Goal: Transaction & Acquisition: Register for event/course

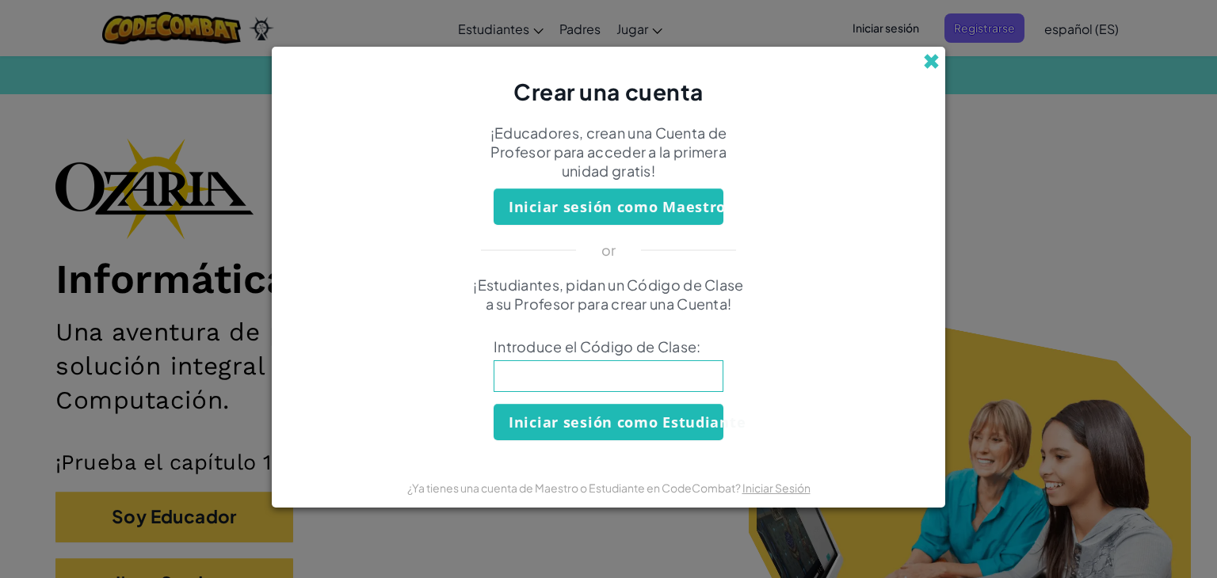
click at [933, 58] on span at bounding box center [931, 61] width 17 height 17
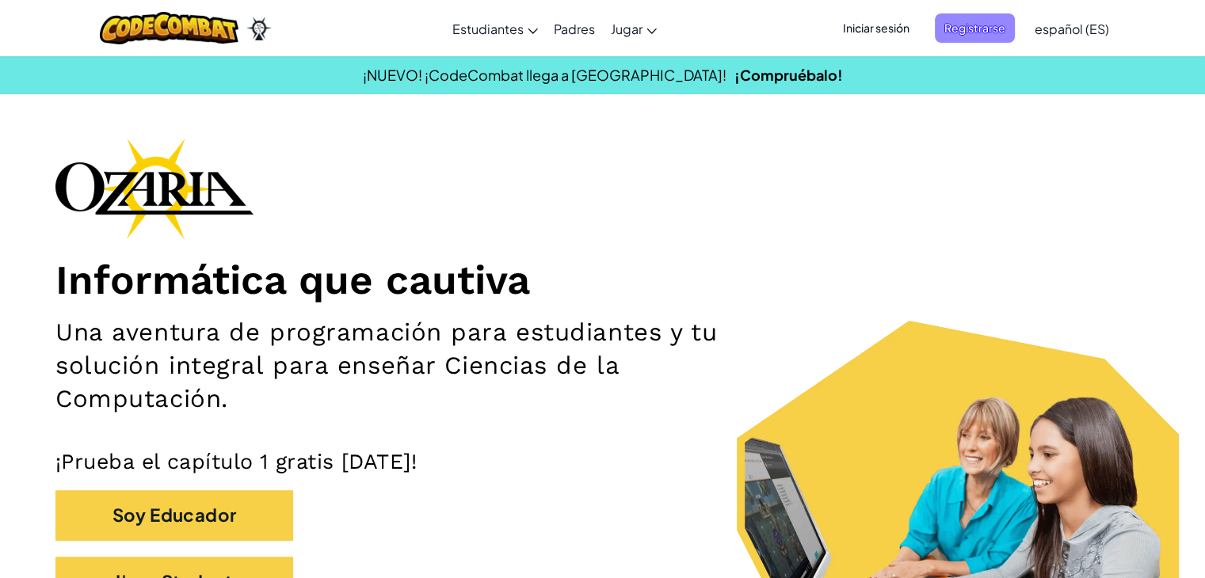
click at [978, 26] on span "Registrarse" at bounding box center [975, 27] width 80 height 29
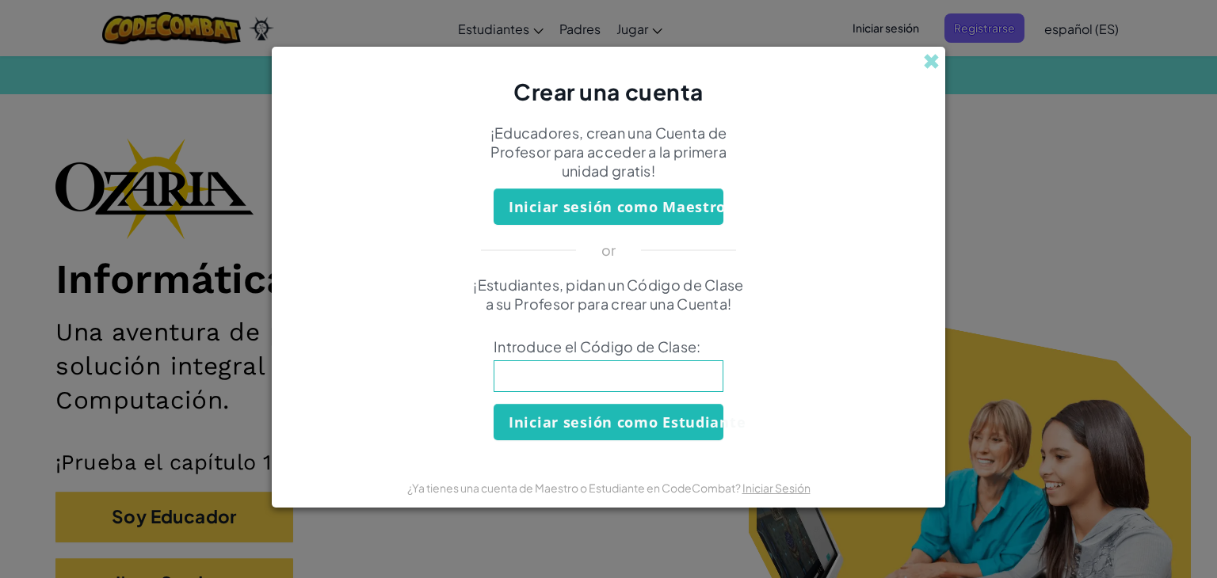
click at [589, 374] on input at bounding box center [609, 377] width 230 height 32
type input "FoodPlateBurn"
click at [561, 422] on button "Iniciar sesión como Estudiante" at bounding box center [609, 422] width 230 height 36
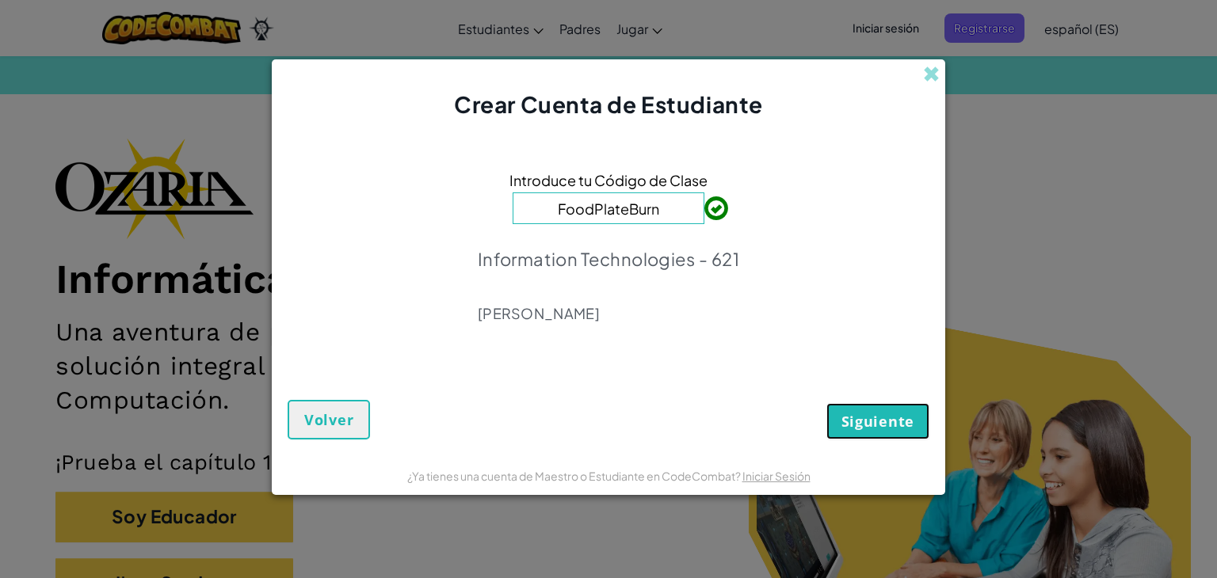
click at [875, 406] on button "Siguiente" at bounding box center [877, 421] width 103 height 36
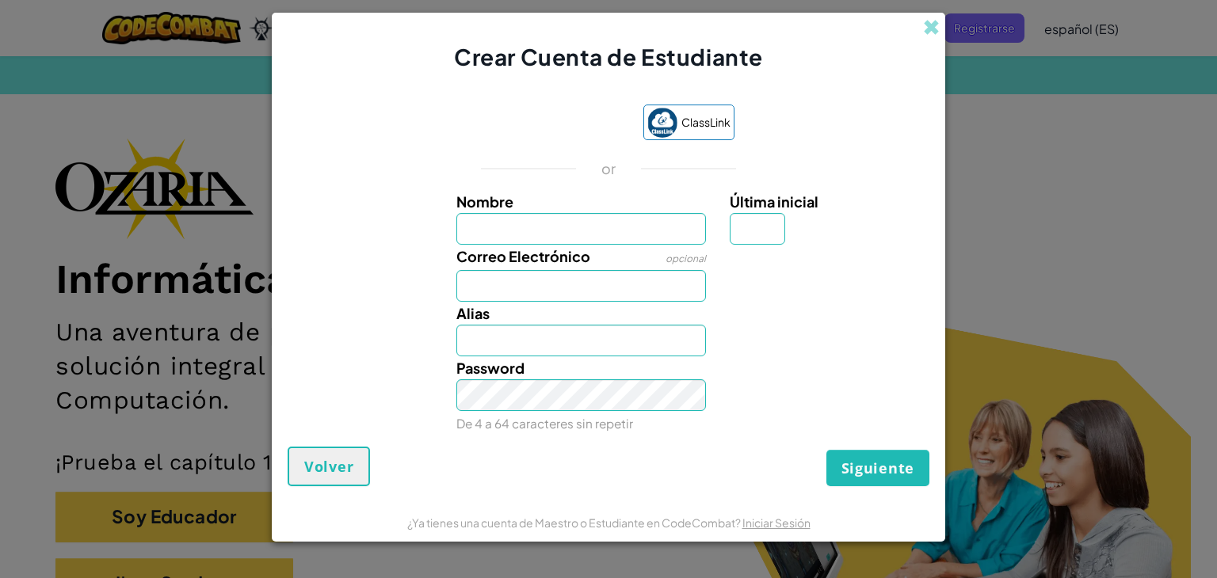
type input "c"
type input "Christian An"
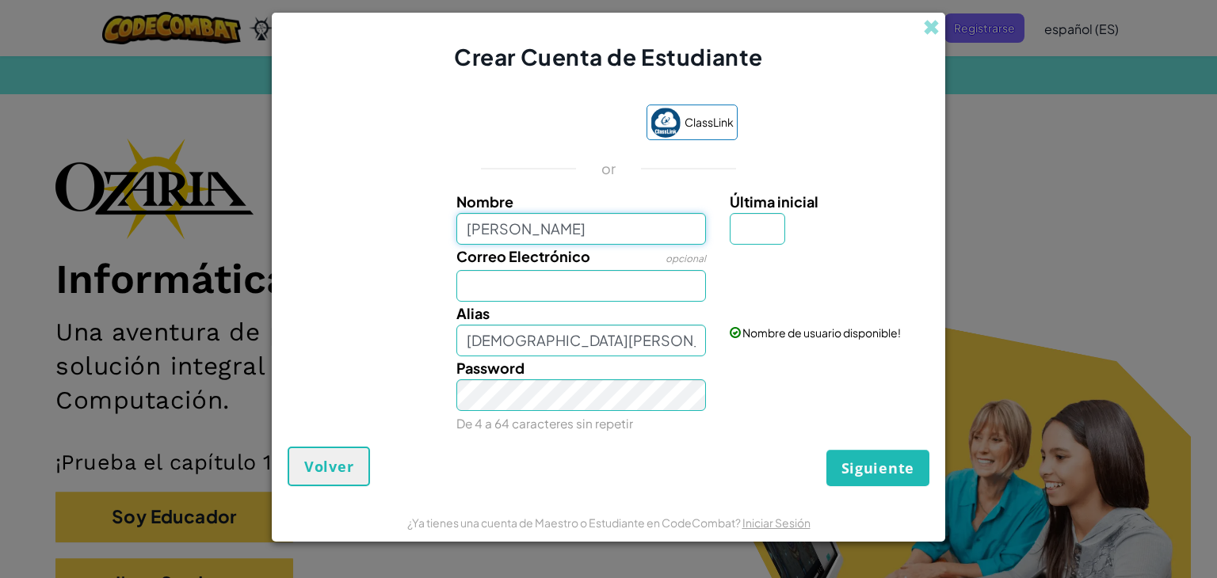
type input "Christian André ramírez Andrade"
click at [593, 344] on input "Christian André ramírez Andrade" at bounding box center [581, 341] width 250 height 32
click at [619, 295] on input "Correo Electrónico" at bounding box center [581, 286] width 250 height 32
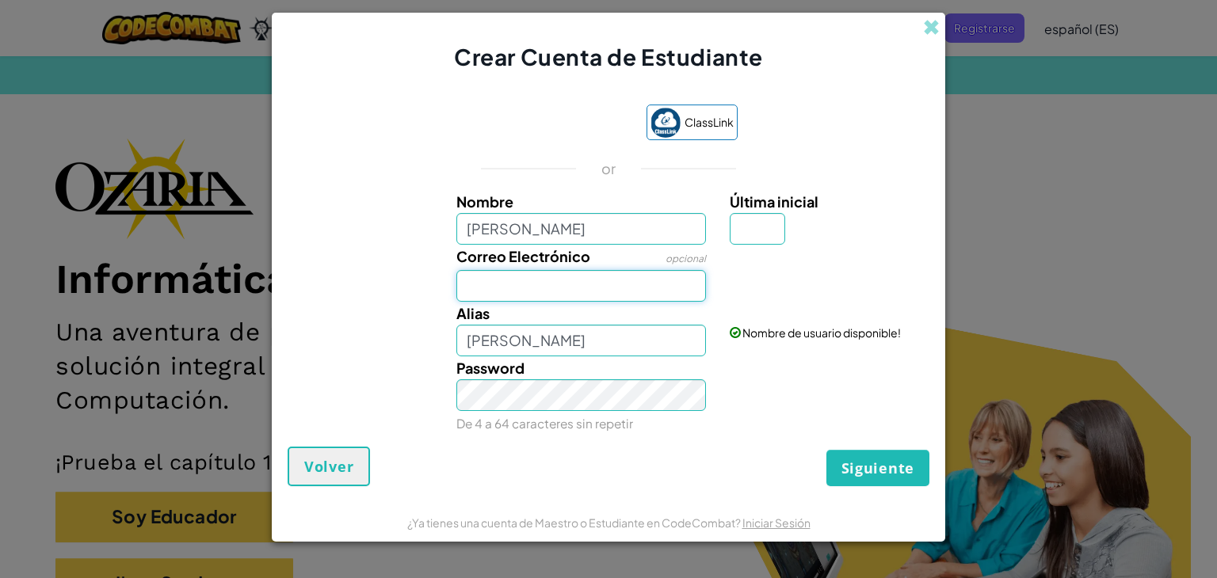
type input "christian.ramirez.vr@gmail.com"
drag, startPoint x: 697, startPoint y: 289, endPoint x: 135, endPoint y: 323, distance: 563.6
click at [135, 323] on div "Crear Cuenta de Estudiante ClassLink or Nombre Christian André ramírez Andrade …" at bounding box center [608, 289] width 1217 height 578
type input "Al07131804@tecmilenio.mx"
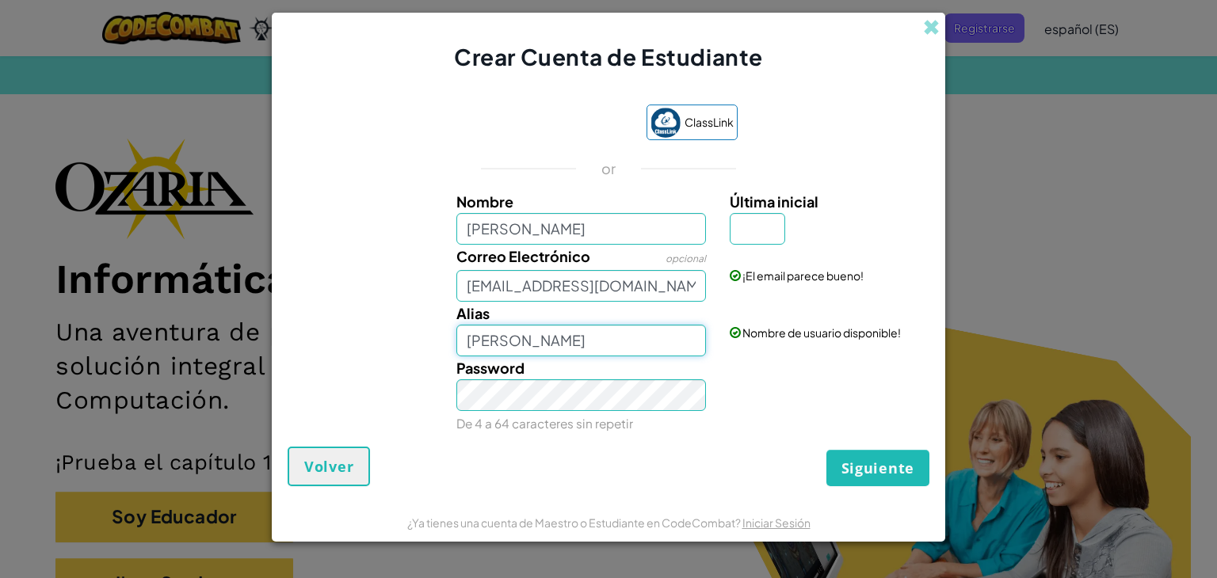
drag, startPoint x: 700, startPoint y: 330, endPoint x: 113, endPoint y: 266, distance: 591.4
click at [113, 266] on div "Crear Cuenta de Estudiante ClassLink or Nombre Christian André ramírez Andrade …" at bounding box center [608, 289] width 1217 height 578
type input "Chrsitan Ramírez"
click at [777, 225] on input "Última inicial" at bounding box center [757, 229] width 55 height 32
type input "R"
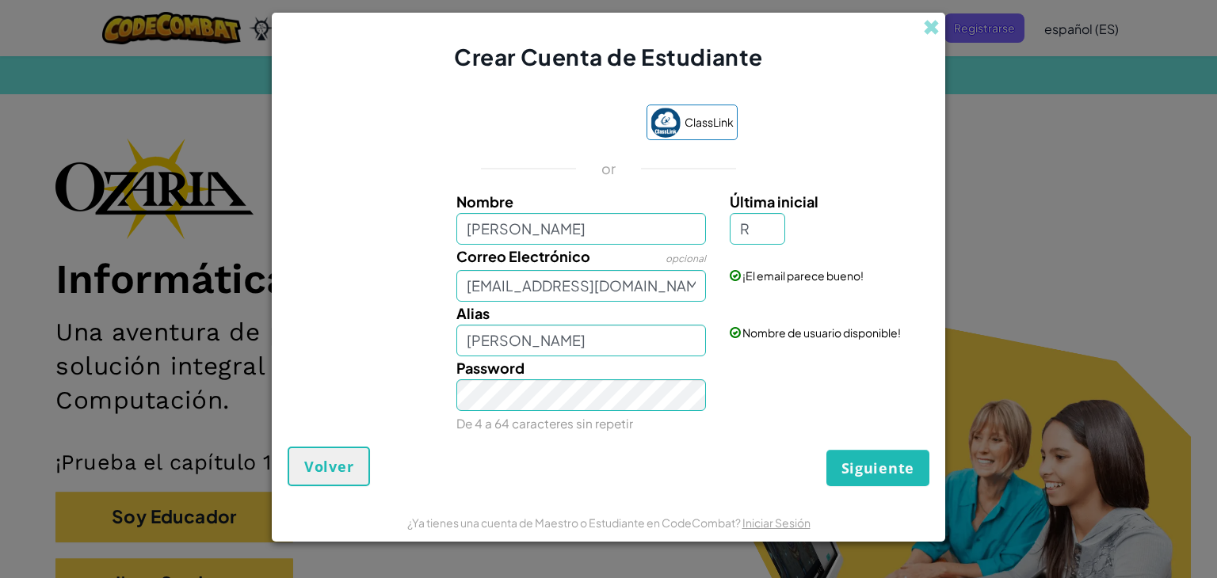
type input "Christian André ramírez AndradeR"
click at [891, 200] on label "Última inicial" at bounding box center [828, 201] width 196 height 23
click at [785, 213] on input "R" at bounding box center [757, 229] width 55 height 32
drag, startPoint x: 696, startPoint y: 230, endPoint x: 529, endPoint y: 239, distance: 167.4
click at [529, 239] on input "Christian André ramírez Andrade" at bounding box center [581, 229] width 250 height 32
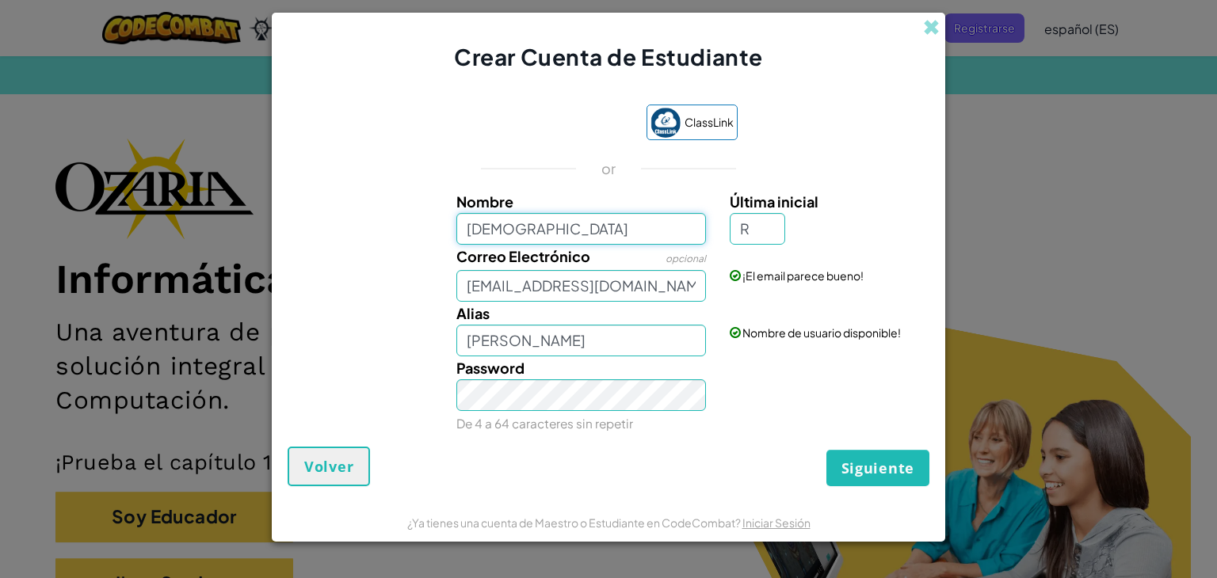
type input "Christian"
click at [872, 236] on div "Última inicial R" at bounding box center [828, 217] width 196 height 55
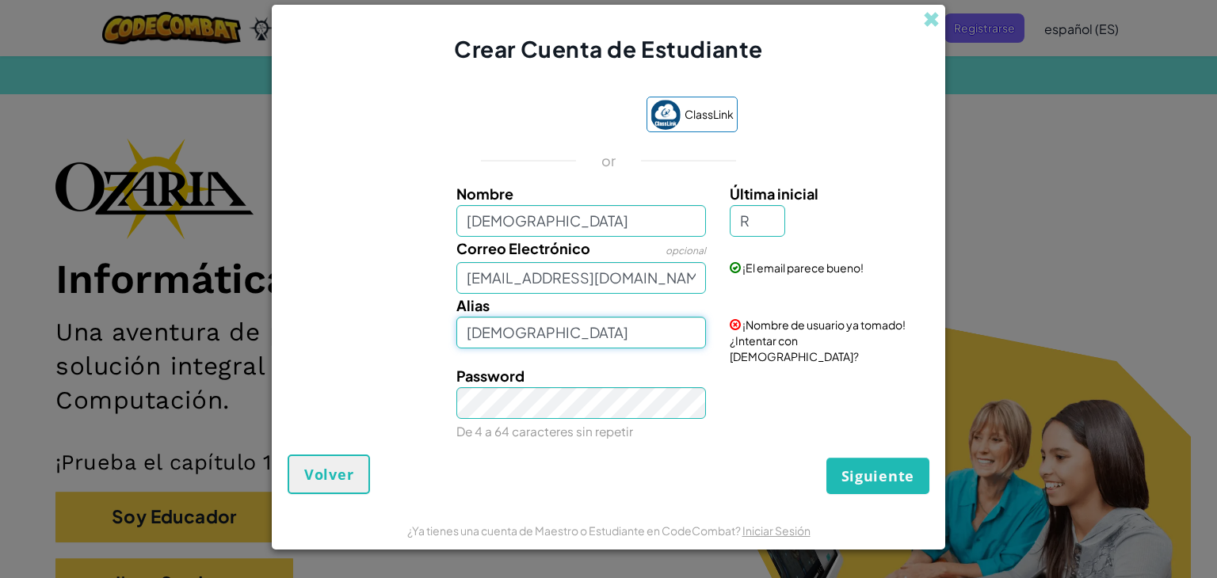
click at [534, 345] on input "ChristianR" at bounding box center [581, 333] width 250 height 32
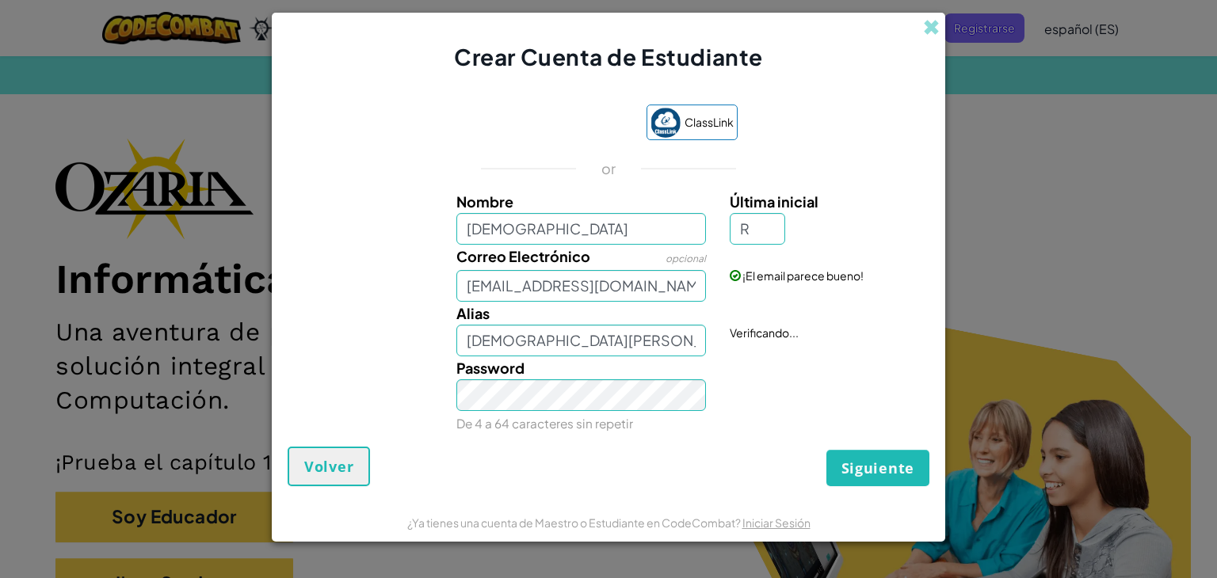
click at [849, 289] on div "Correo Electrónico opcional Al07131804@tecmilenio.mx ¡El email parece bueno!" at bounding box center [609, 273] width 658 height 57
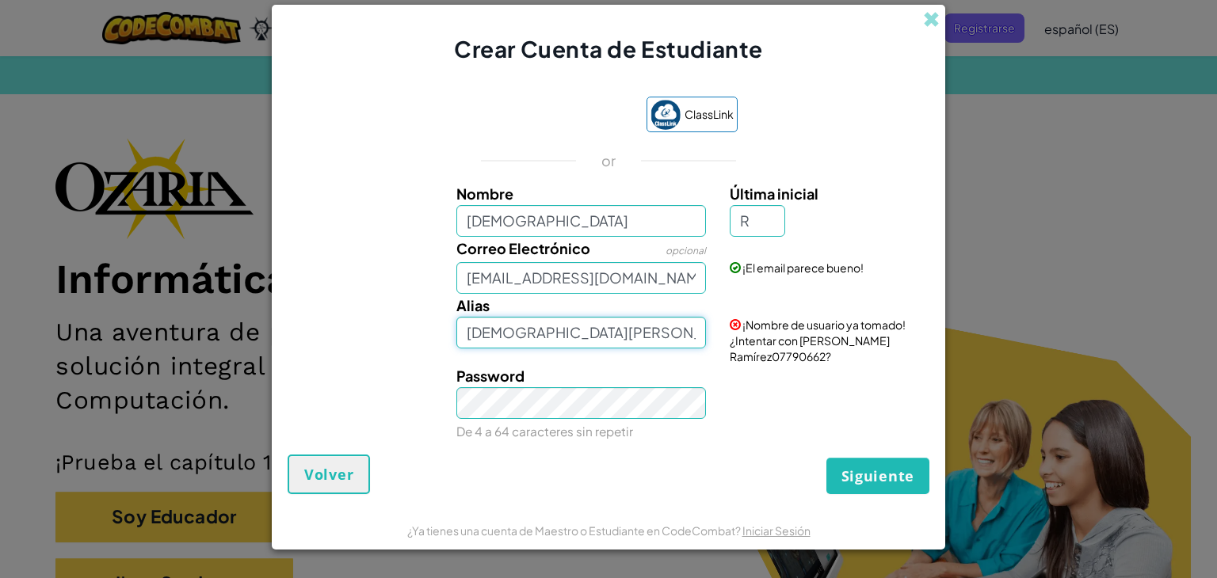
click at [662, 331] on input "Christian Ramírez" at bounding box center [581, 333] width 250 height 32
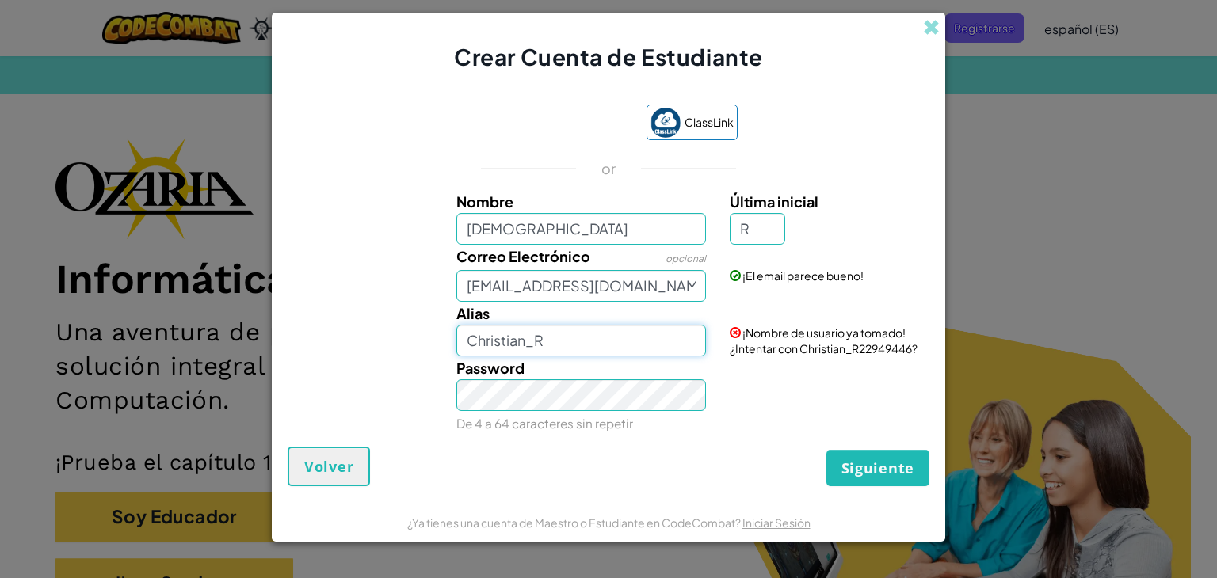
click at [693, 340] on input "Christian_R" at bounding box center [581, 341] width 250 height 32
type input "Christian_RA"
drag, startPoint x: 820, startPoint y: 308, endPoint x: 0, endPoint y: 465, distance: 835.0
click at [0, 465] on div "Crear Cuenta de Estudiante ClassLink or Nombre Christian Última inicial R Corre…" at bounding box center [608, 289] width 1217 height 578
click at [716, 409] on div "Password De 4 a 64 caracteres sin repetir" at bounding box center [582, 396] width 274 height 78
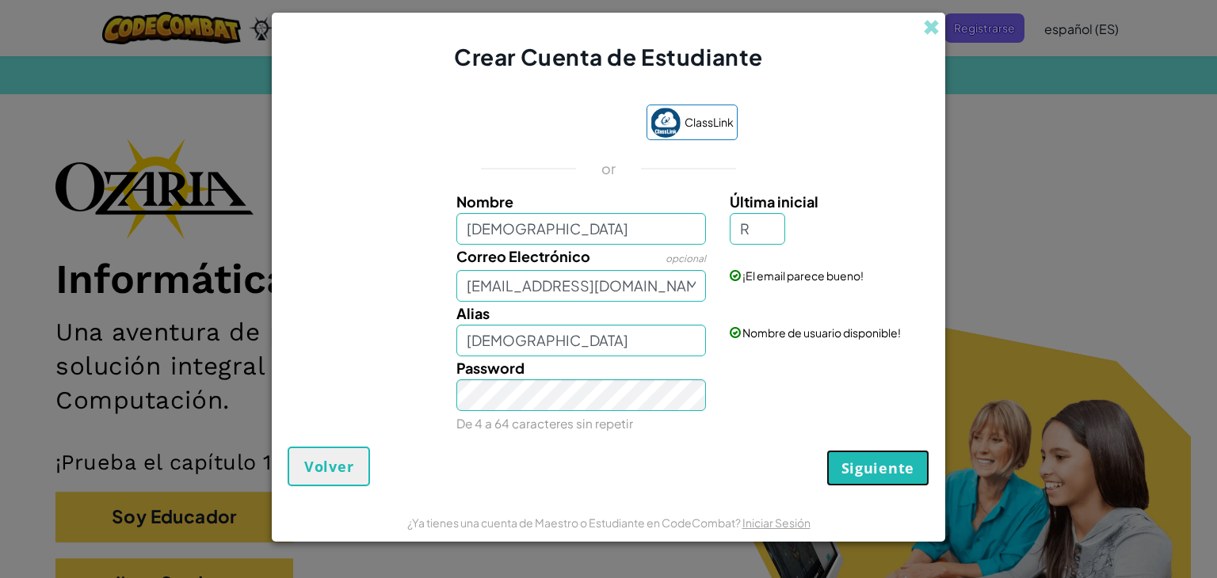
click at [856, 463] on span "Siguiente" at bounding box center [878, 468] width 73 height 19
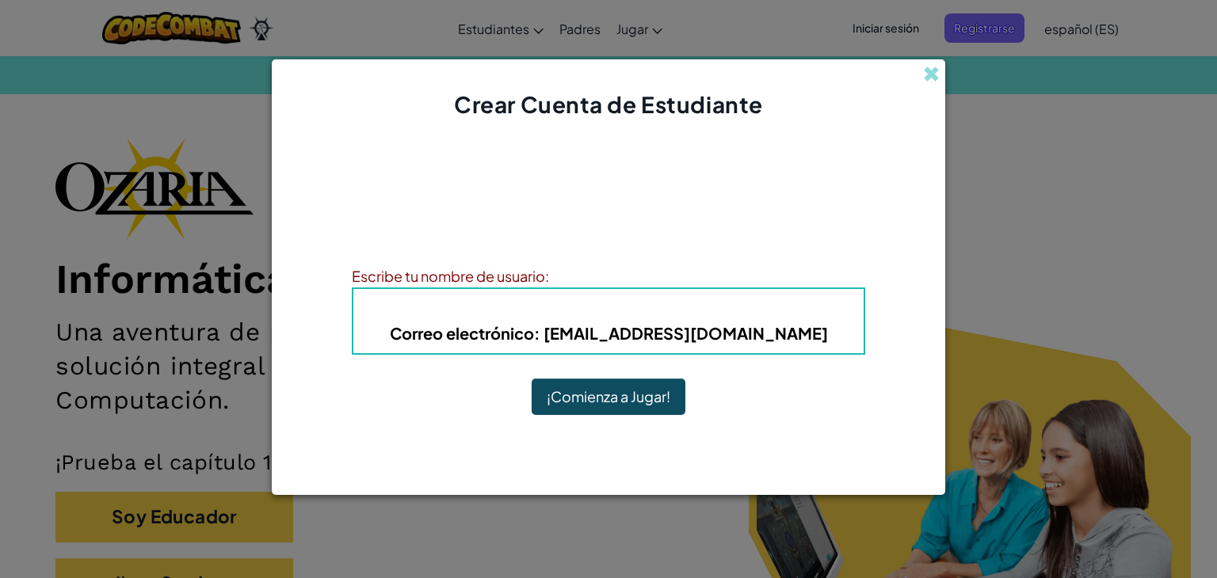
click at [437, 330] on span "Correo electrónico" at bounding box center [462, 333] width 144 height 20
click at [733, 340] on b "Correo electrónico : Al07131804@tecmilenio.mx" at bounding box center [609, 333] width 438 height 20
drag, startPoint x: 811, startPoint y: 347, endPoint x: 805, endPoint y: 338, distance: 10.3
click at [805, 338] on div "Alias : Christian_RA Correo electrónico : Al07131804@tecmilenio.mx" at bounding box center [608, 321] width 513 height 67
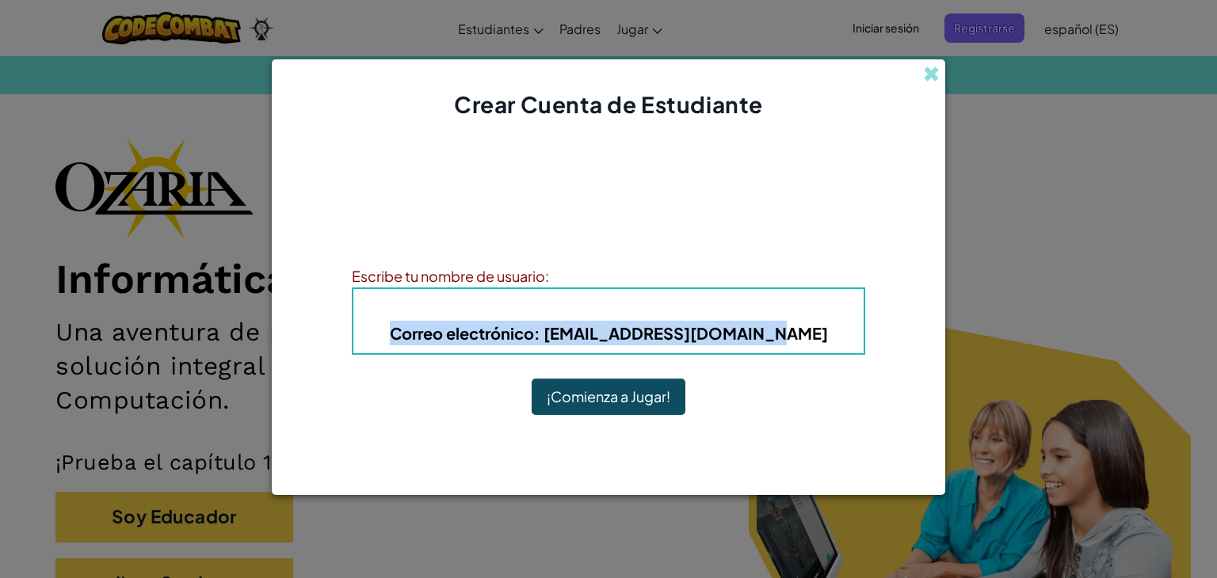
drag, startPoint x: 805, startPoint y: 338, endPoint x: 350, endPoint y: 364, distance: 455.5
click at [350, 364] on div "¡Cuenta creada! Anota tu información para que no la olvides. Tu profesor tambié…" at bounding box center [609, 287] width 674 height 335
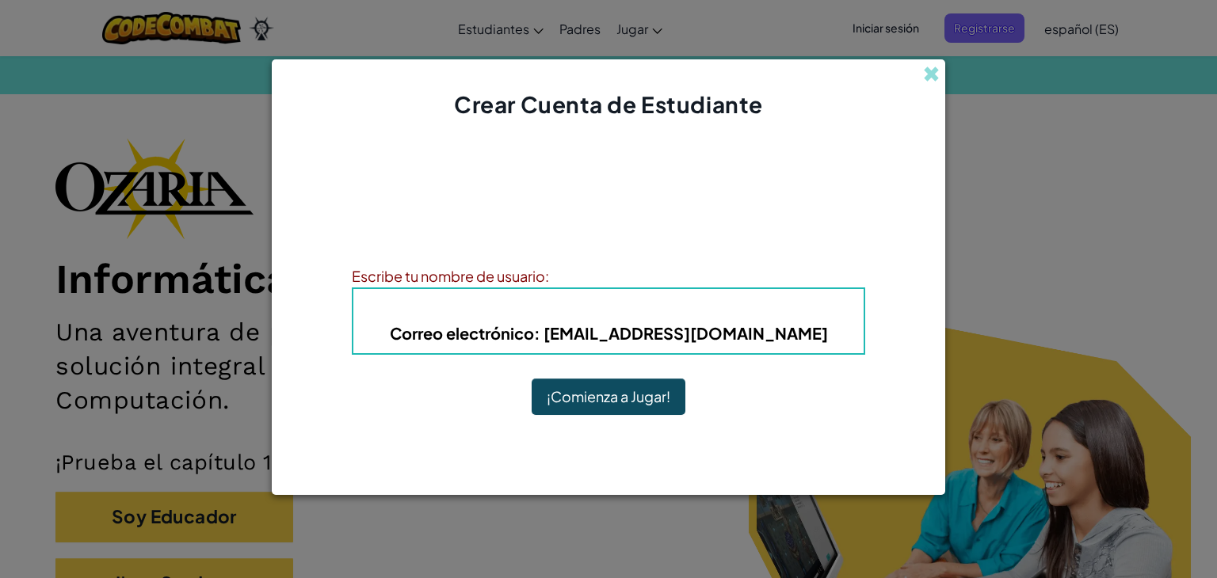
click at [708, 135] on div "¡Cuenta creada! Anota tu información para que no la olvides. Tu profesor tambié…" at bounding box center [609, 287] width 674 height 335
click at [523, 272] on div "Escribe tu nombre de usuario:" at bounding box center [608, 276] width 513 height 23
click at [567, 272] on div "Escribe tu nombre de usuario:" at bounding box center [608, 276] width 513 height 23
click at [544, 277] on div "Escribe tu nombre de usuario:" at bounding box center [608, 276] width 513 height 23
drag, startPoint x: 358, startPoint y: 271, endPoint x: 667, endPoint y: 289, distance: 309.6
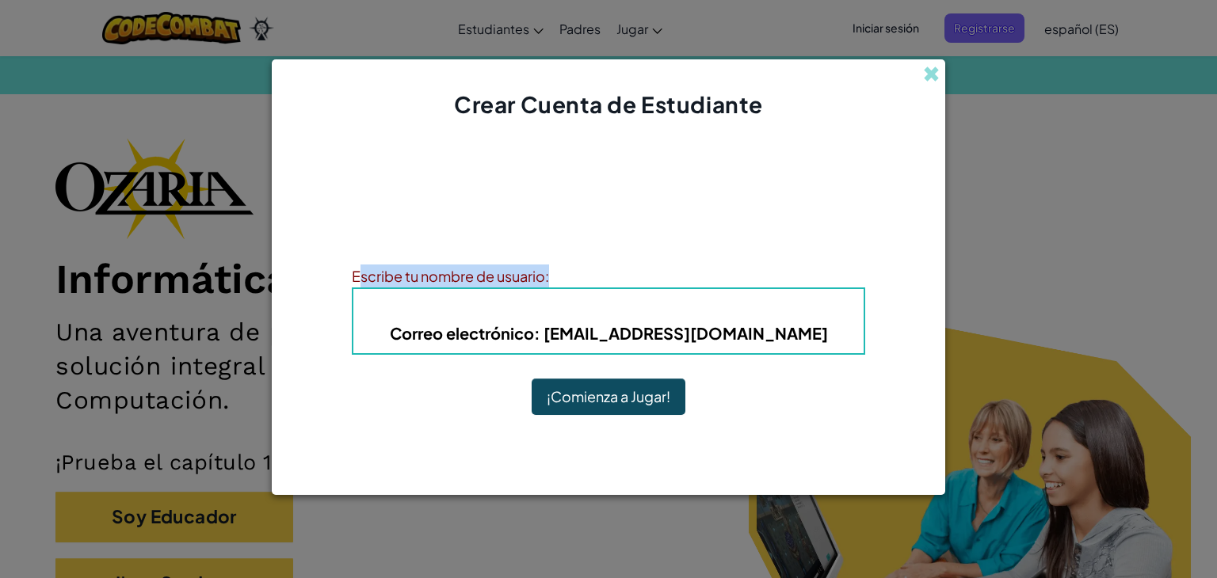
click at [667, 289] on div "Escribe tu nombre de usuario: Alias : Christian_RA Correo electrónico : Al07131…" at bounding box center [608, 310] width 513 height 90
click at [759, 245] on p "Anota tu información para que no la olvides. Tu profesor también puede ayudarte…" at bounding box center [608, 227] width 513 height 38
click at [595, 280] on div "Escribe tu nombre de usuario:" at bounding box center [608, 276] width 513 height 23
click at [684, 269] on div "Escribe tu nombre de usuario:" at bounding box center [608, 276] width 513 height 23
click at [488, 204] on div "¡Cuenta creada! Anota tu información para que no la olvides. Tu profesor tambié…" at bounding box center [608, 287] width 513 height 303
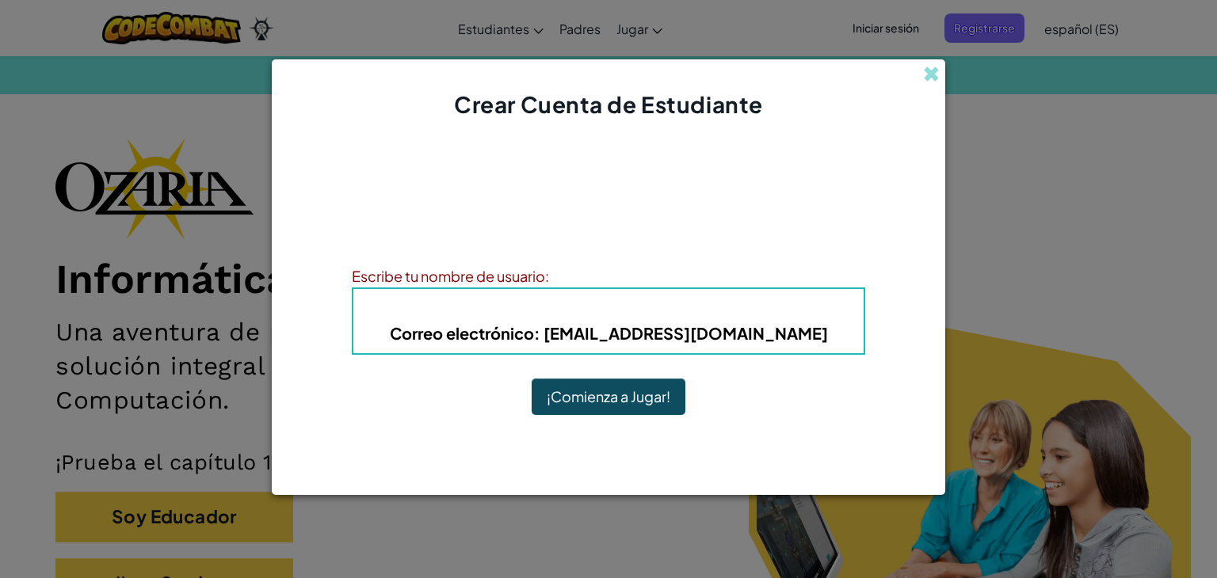
click at [558, 229] on p "Anota tu información para que no la olvides. Tu profesor también puede ayudarte…" at bounding box center [608, 227] width 513 height 38
click at [555, 229] on p "Anota tu información para que no la olvides. Tu profesor también puede ayudarte…" at bounding box center [608, 227] width 513 height 38
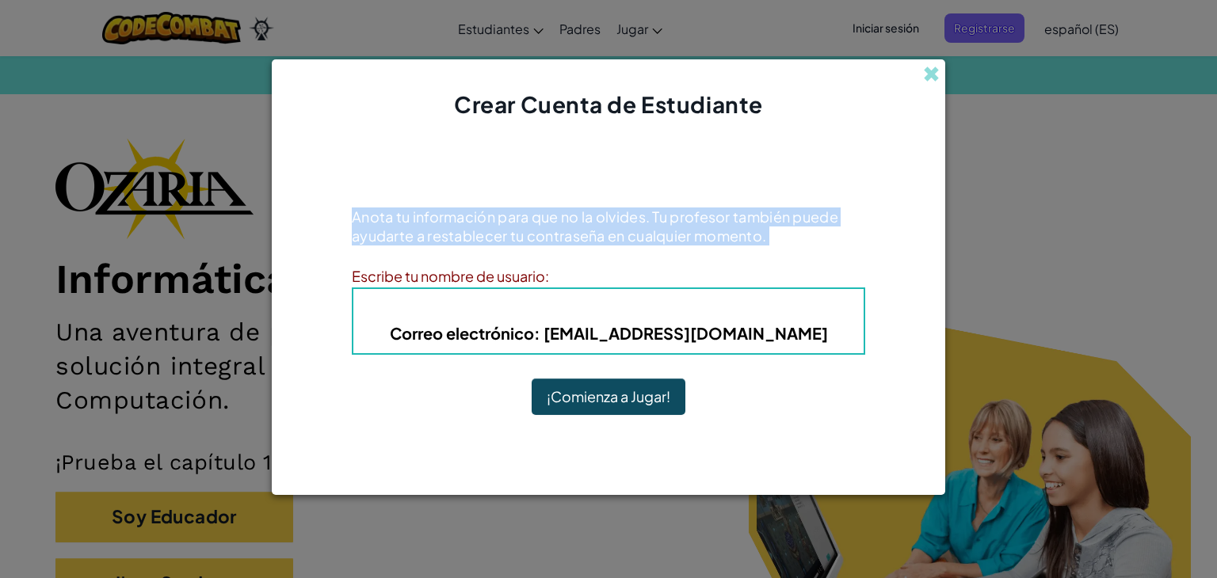
click at [555, 229] on p "Anota tu información para que no la olvides. Tu profesor también puede ayudarte…" at bounding box center [608, 227] width 513 height 38
drag, startPoint x: 870, startPoint y: 263, endPoint x: 320, endPoint y: 135, distance: 564.7
click at [320, 135] on div "¡Cuenta creada! Anota tu información para que no la olvides. Tu profesor tambié…" at bounding box center [609, 287] width 674 height 335
click at [647, 391] on button "¡Comienza a Jugar!" at bounding box center [609, 397] width 154 height 36
